Goal: Task Accomplishment & Management: Manage account settings

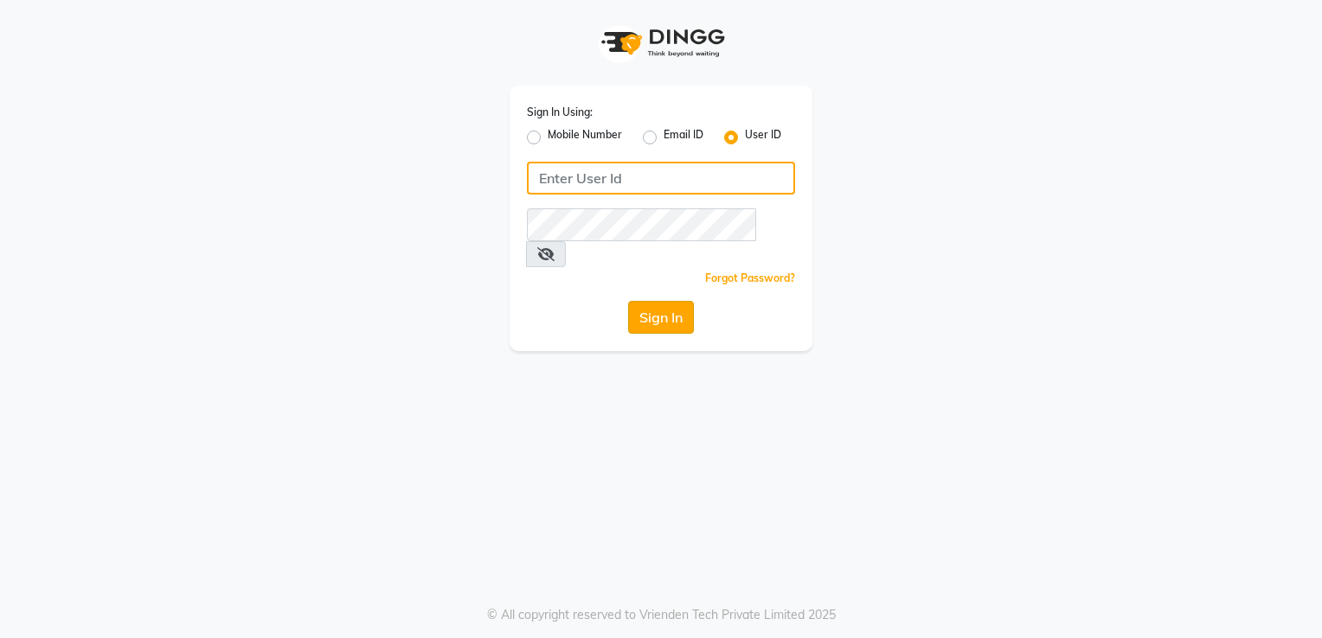
type input "amtoam"
click at [635, 301] on button "Sign In" at bounding box center [661, 317] width 66 height 33
